Goal: Task Accomplishment & Management: Complete application form

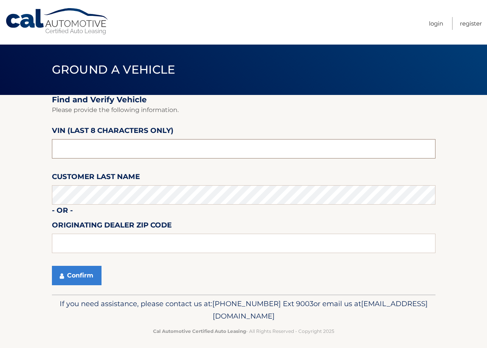
click at [158, 147] on input "text" at bounding box center [243, 148] width 383 height 19
type input "NC214442"
click at [81, 275] on button "Confirm" at bounding box center [77, 275] width 50 height 19
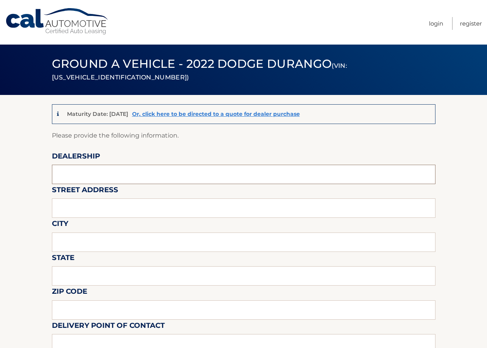
click at [89, 178] on input "text" at bounding box center [243, 174] width 383 height 19
type input "ReedmanToll"
type input "1700 E [PERSON_NAME]"
type input "LANGHORNE"
type input "PA"
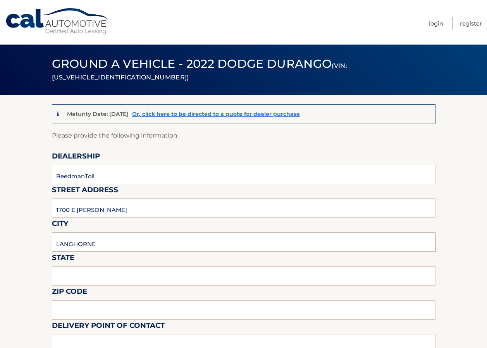
type input "19047"
type input "[PERSON_NAME]"
type input "8009198200"
type input "[EMAIL_ADDRESS][DOMAIN_NAME]"
type input "STEVE NOWA"
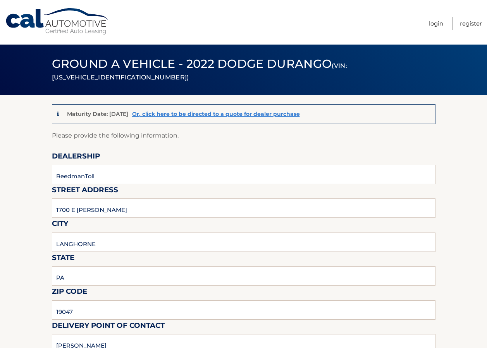
type input "8009198200"
type input "REEDMANTOLLTRANSPORTERS@GMAIL.COM"
type input "MARY RICHARDS"
type input "MRICHARDS@REEDMANTOLL.COM"
type input "PICKUP 9-4 MON-FRI, 9-2 SAT, BLDG 19 FOR KEYS"
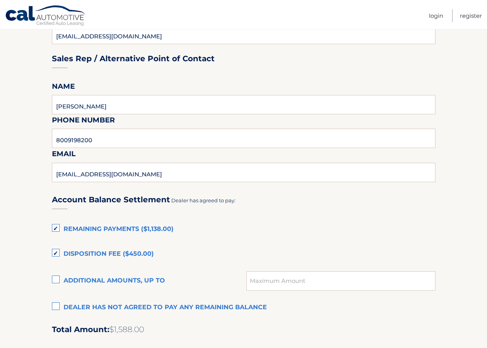
scroll to position [387, 0]
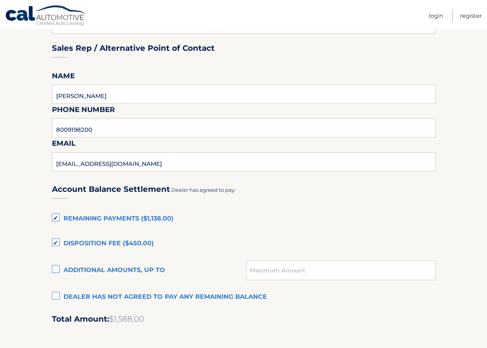
click at [62, 295] on label "Dealer has not agreed to pay any remaining balance" at bounding box center [243, 296] width 383 height 15
click at [0, 0] on input "Dealer has not agreed to pay any remaining balance" at bounding box center [0, 0] width 0 height 0
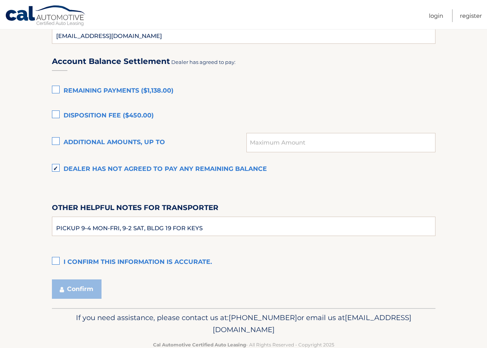
scroll to position [534, 0]
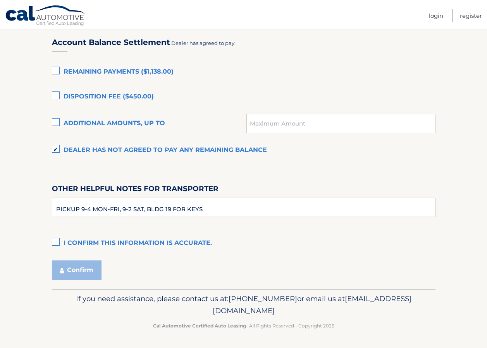
click at [56, 243] on label "I confirm this information is accurate." at bounding box center [243, 242] width 383 height 15
click at [0, 0] on input "I confirm this information is accurate." at bounding box center [0, 0] width 0 height 0
click at [82, 267] on button "Confirm" at bounding box center [77, 269] width 50 height 19
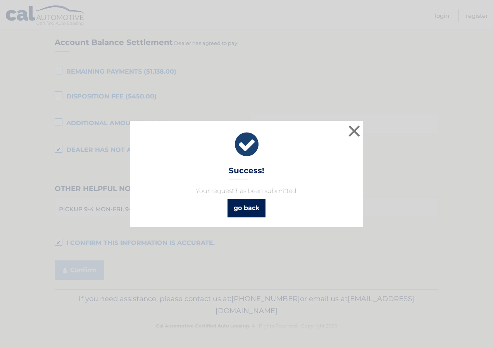
click at [249, 208] on link "go back" at bounding box center [246, 208] width 38 height 19
